Goal: Ask a question

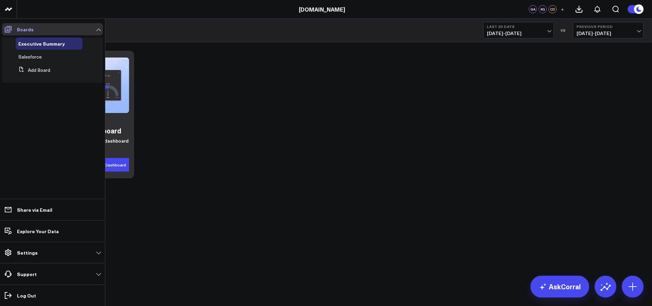
click at [13, 32] on span at bounding box center [8, 29] width 12 height 12
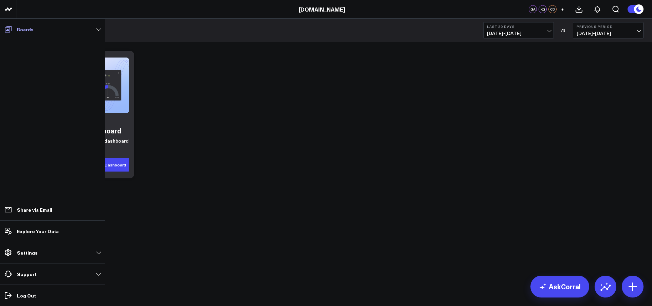
click at [13, 32] on span at bounding box center [8, 29] width 12 height 12
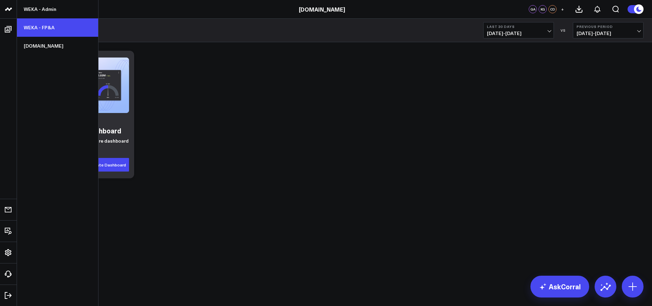
click at [40, 30] on link "WEKA - FP&A" at bounding box center [57, 27] width 81 height 18
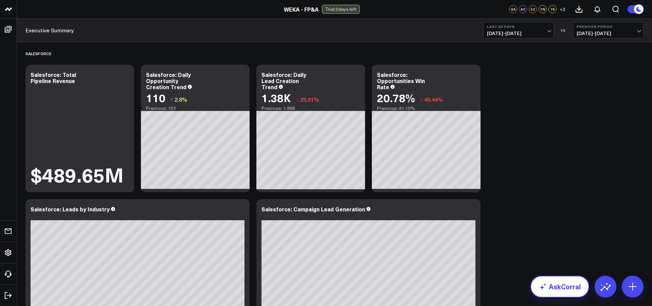
click at [569, 289] on link "AskCorral" at bounding box center [560, 286] width 59 height 22
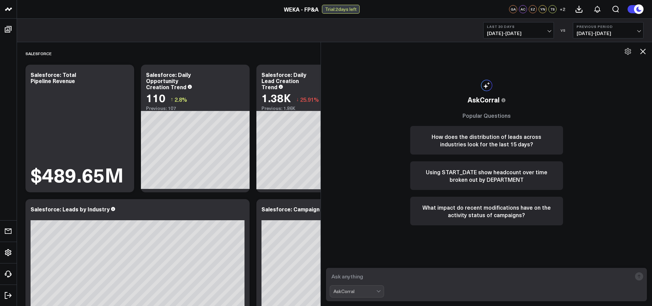
click at [566, 276] on textarea at bounding box center [481, 276] width 302 height 12
type textarea "show me the number of opportunities with a qualified date in the last 30 days"
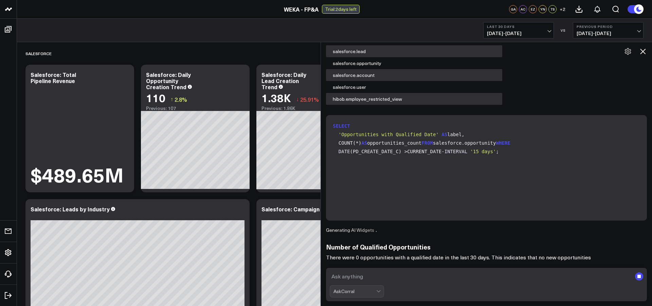
scroll to position [154, 0]
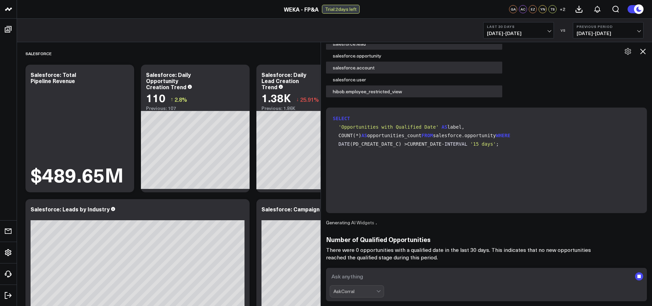
click at [419, 148] on code "SELECT 'Opportunities with Qualified Date' AS label, COUNT(*) AS opportunities_…" at bounding box center [488, 131] width 310 height 34
click at [392, 279] on textarea at bounding box center [481, 276] width 302 height 12
click at [426, 148] on code "SELECT 'Opportunities with Qualified Date' AS label, COUNT(*) AS opportunities_…" at bounding box center [488, 131] width 310 height 34
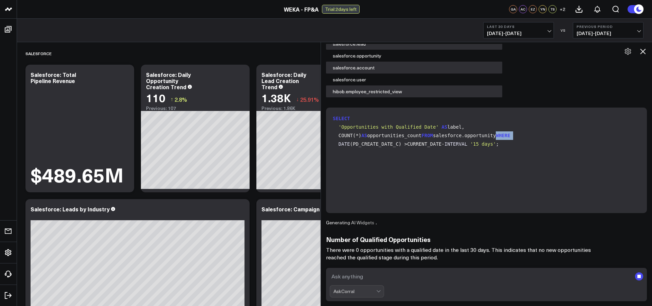
click at [426, 148] on code "SELECT 'Opportunities with Qualified Date' AS label, COUNT(*) AS opportunities_…" at bounding box center [488, 131] width 310 height 34
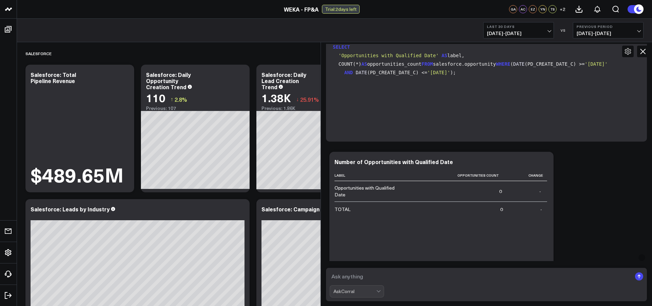
scroll to position [213, 0]
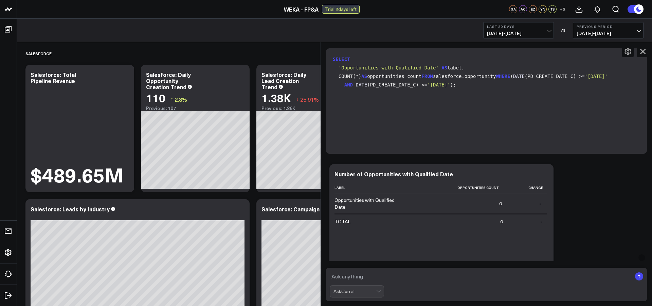
drag, startPoint x: 467, startPoint y: 139, endPoint x: 333, endPoint y: 61, distance: 154.9
click at [333, 61] on code "SELECT 'Opportunities with Qualified Date' AS label, COUNT(*) AS opportunities_…" at bounding box center [488, 72] width 310 height 34
copy code "SELECT 'Opportunities with Qualified Date' AS label, COUNT(*) AS opportunities_…"
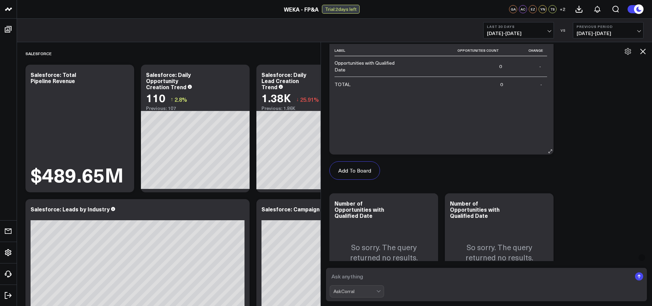
scroll to position [371, 0]
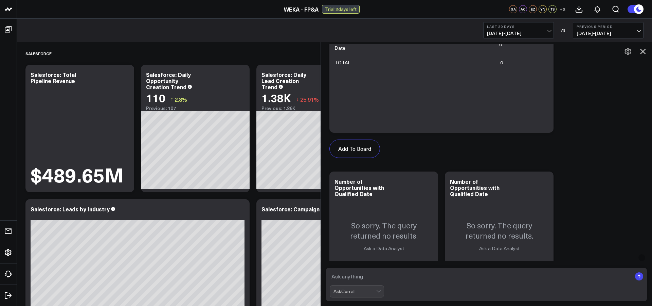
click at [366, 270] on textarea at bounding box center [481, 276] width 302 height 12
paste textarea "SELECT 'Opportunities with Qualified Date' AS label, COUNT(*) AS opportunities_…"
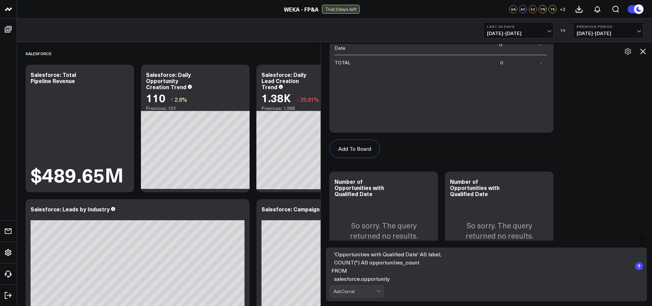
scroll to position [31, 0]
type textarea "SELECT 'Opportunities with Qualified Date' AS label, COUNT(*) AS opportunities_…"
click at [642, 266] on rect "submit" at bounding box center [639, 266] width 8 height 8
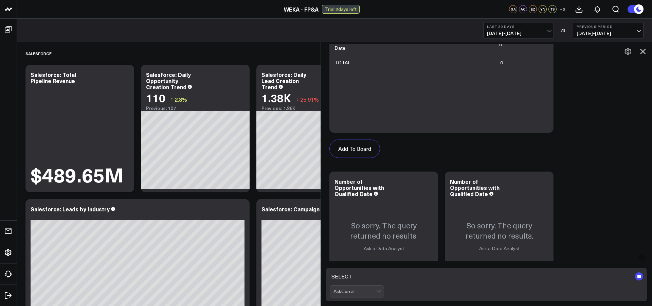
scroll to position [536, 0]
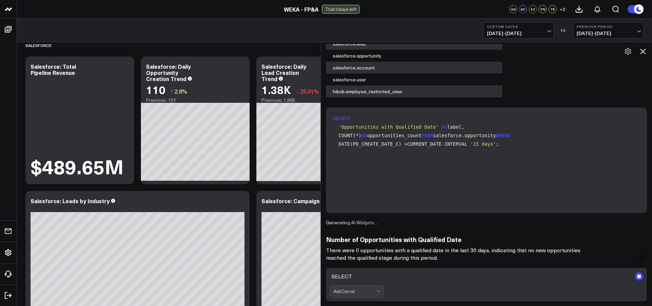
scroll to position [11, 0]
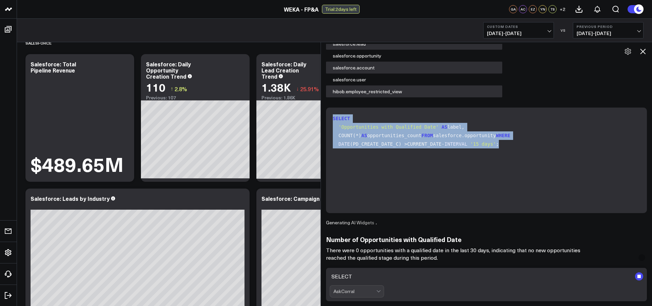
drag, startPoint x: 514, startPoint y: 171, endPoint x: 327, endPoint y: 117, distance: 194.7
click at [327, 117] on div "SELECT 'Opportunities with Qualified Date' AS label, COUNT(*) AS opportunities_…" at bounding box center [486, 159] width 321 height 105
click at [404, 148] on code "SELECT 'Opportunities with Qualified Date' AS label, COUNT(*) AS opportunities_…" at bounding box center [488, 131] width 310 height 34
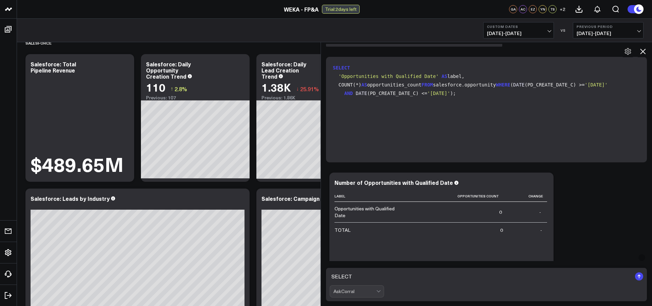
scroll to position [922, 0]
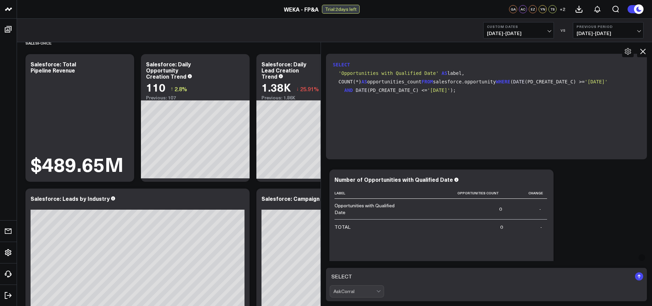
drag, startPoint x: 464, startPoint y: 143, endPoint x: 323, endPoint y: 67, distance: 160.6
click at [323, 67] on div "AskCorral This feature is experimental, yet powerful. Always check your answers…" at bounding box center [486, 232] width 331 height 762
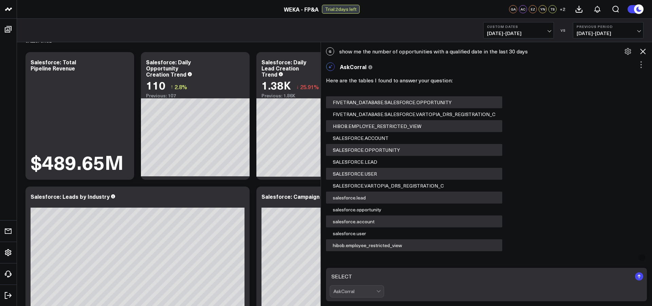
scroll to position [0, 0]
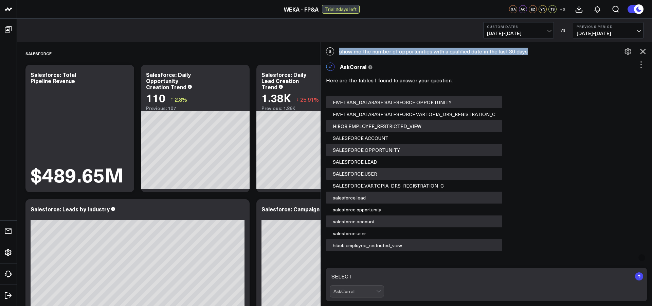
drag, startPoint x: 526, startPoint y: 51, endPoint x: 524, endPoint y: 55, distance: 4.1
click at [524, 55] on div "G show me the number of opportunities with a qualified date in the last 30 days" at bounding box center [486, 51] width 331 height 15
copy div "show me the number of opportunities with a qualified date in the last 30 days"
click at [421, 273] on textarea "SELECT 'Opportunities with Qualified Date' AS label, COUNT(*) AS opportunities_…" at bounding box center [481, 276] width 302 height 12
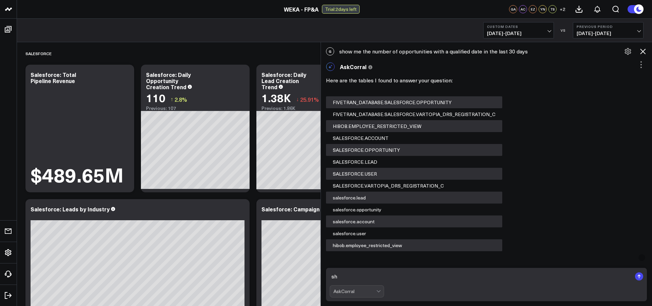
type textarea "s"
type textarea "o"
click at [363, 276] on textarea "in the last 30 days, what was the average pipeline days for" at bounding box center [481, 276] width 302 height 12
type textarea "in the last 30 days on closed opportunities, what was the average pipeline days…"
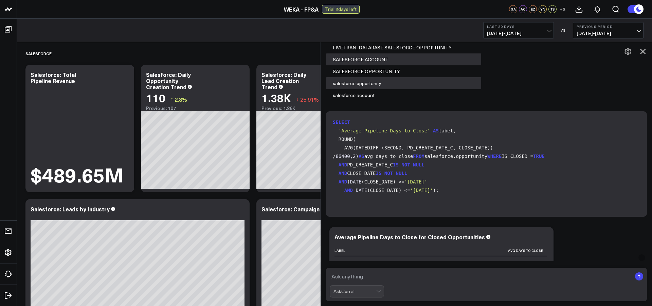
click at [483, 145] on code "SELECT 'Average Pipeline Days to Close' AS label, ROUND( AVG(DATEDIFF (SECOND, …" at bounding box center [488, 156] width 310 height 76
click at [476, 170] on code "SELECT 'Average Pipeline Days to Close' AS label, ROUND( AVG(DATEDIFF (SECOND, …" at bounding box center [488, 156] width 310 height 76
